Goal: Task Accomplishment & Management: Complete application form

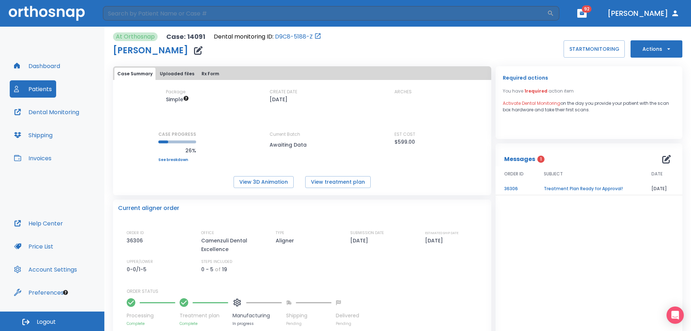
scroll to position [68, 0]
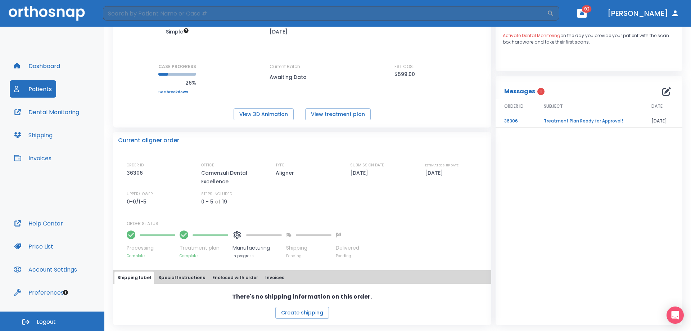
click at [43, 67] on button "Dashboard" at bounding box center [37, 65] width 55 height 17
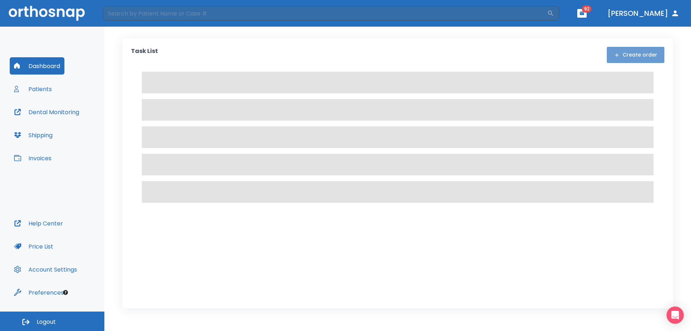
click at [650, 58] on button "Create order" at bounding box center [635, 55] width 58 height 16
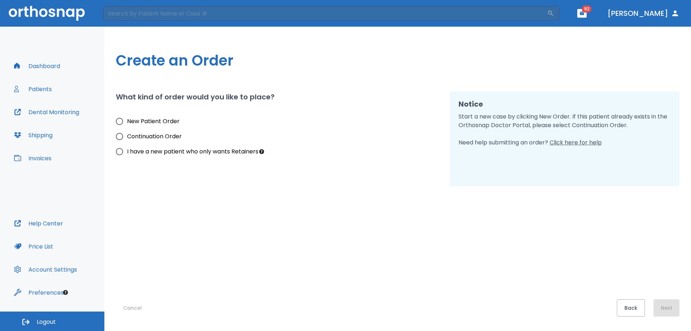
click at [136, 147] on span "I have a new patient who only wants Retainers" at bounding box center [192, 151] width 131 height 9
click at [127, 147] on input "I have a new patient who only wants Retainers" at bounding box center [119, 151] width 15 height 15
radio input "true"
click at [659, 305] on button "Next" at bounding box center [666, 307] width 26 height 17
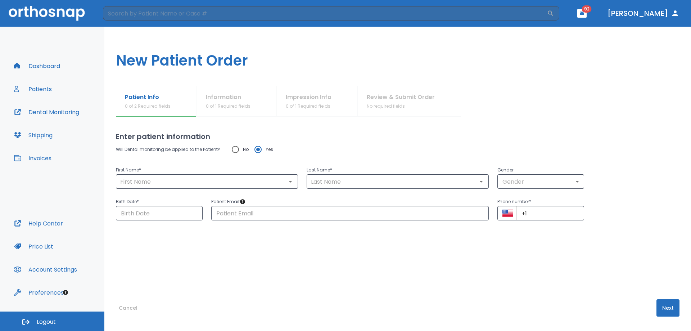
click at [55, 63] on button "Dashboard" at bounding box center [37, 65] width 55 height 17
